Goal: Navigation & Orientation: Find specific page/section

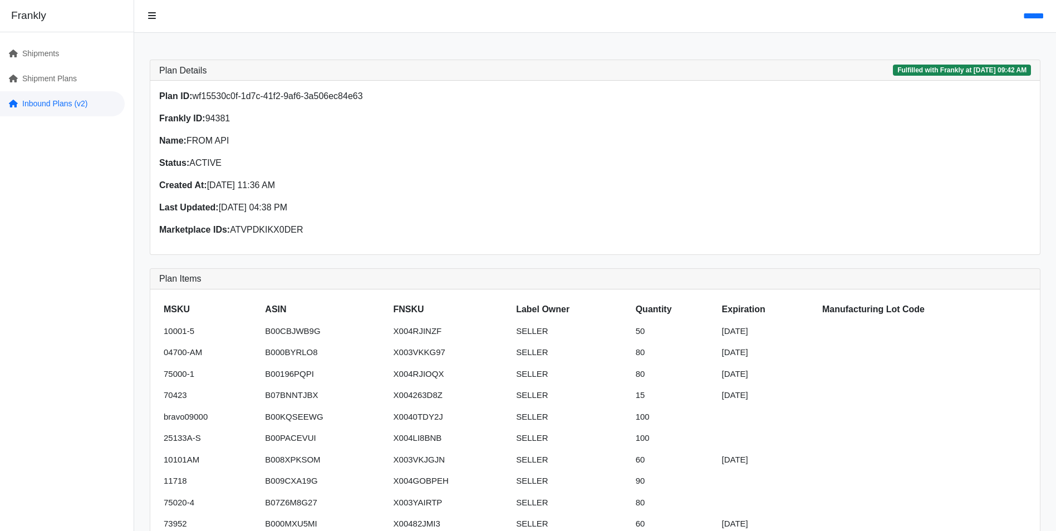
click at [39, 101] on link "Inbound Plans (v2)" at bounding box center [62, 103] width 125 height 25
